Goal: Find specific page/section: Find specific page/section

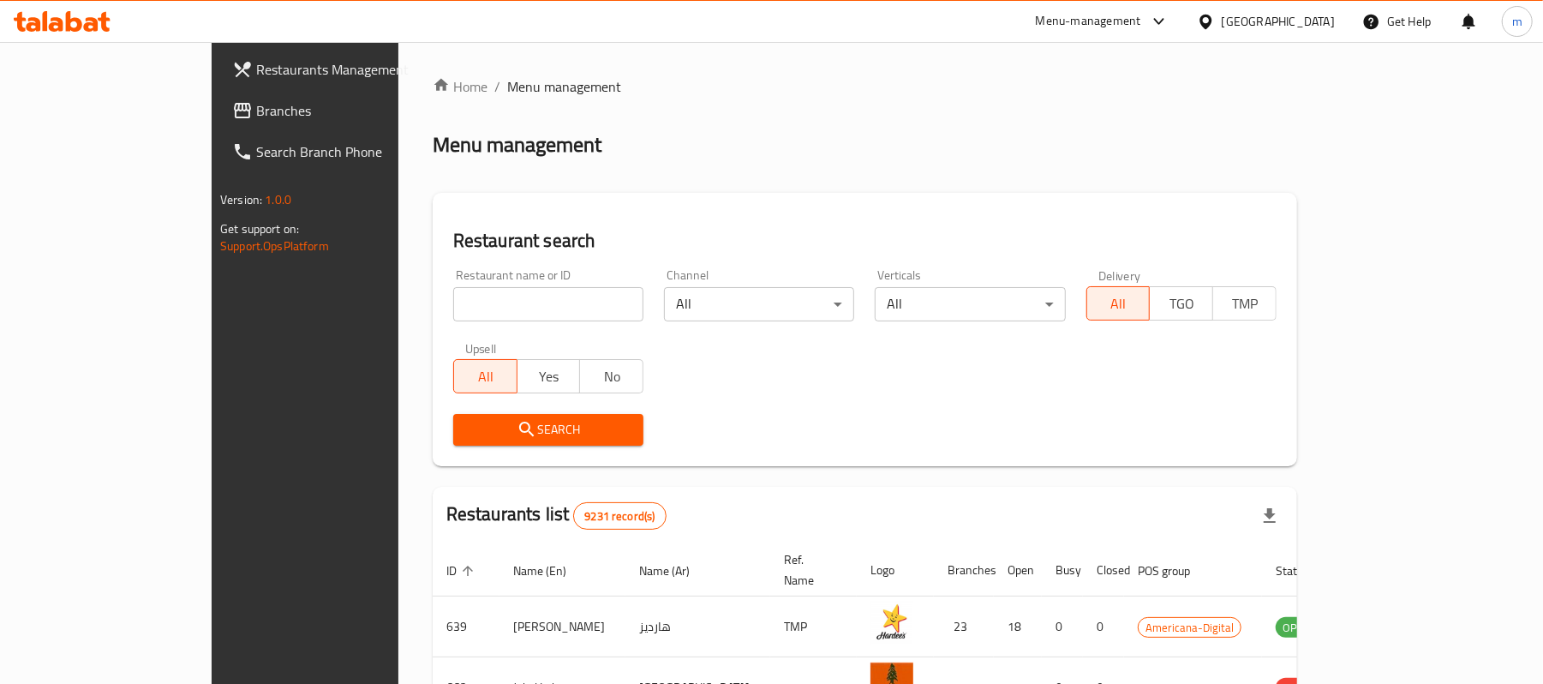
click at [1183, 21] on div "Menu-management" at bounding box center [1102, 21] width 161 height 41
click at [1169, 17] on icon at bounding box center [1159, 21] width 21 height 21
click at [1067, 113] on div "Global Quality Control Center" at bounding box center [1086, 115] width 150 height 19
click at [256, 114] on span "Branches" at bounding box center [356, 110] width 200 height 21
